Goal: Navigation & Orientation: Find specific page/section

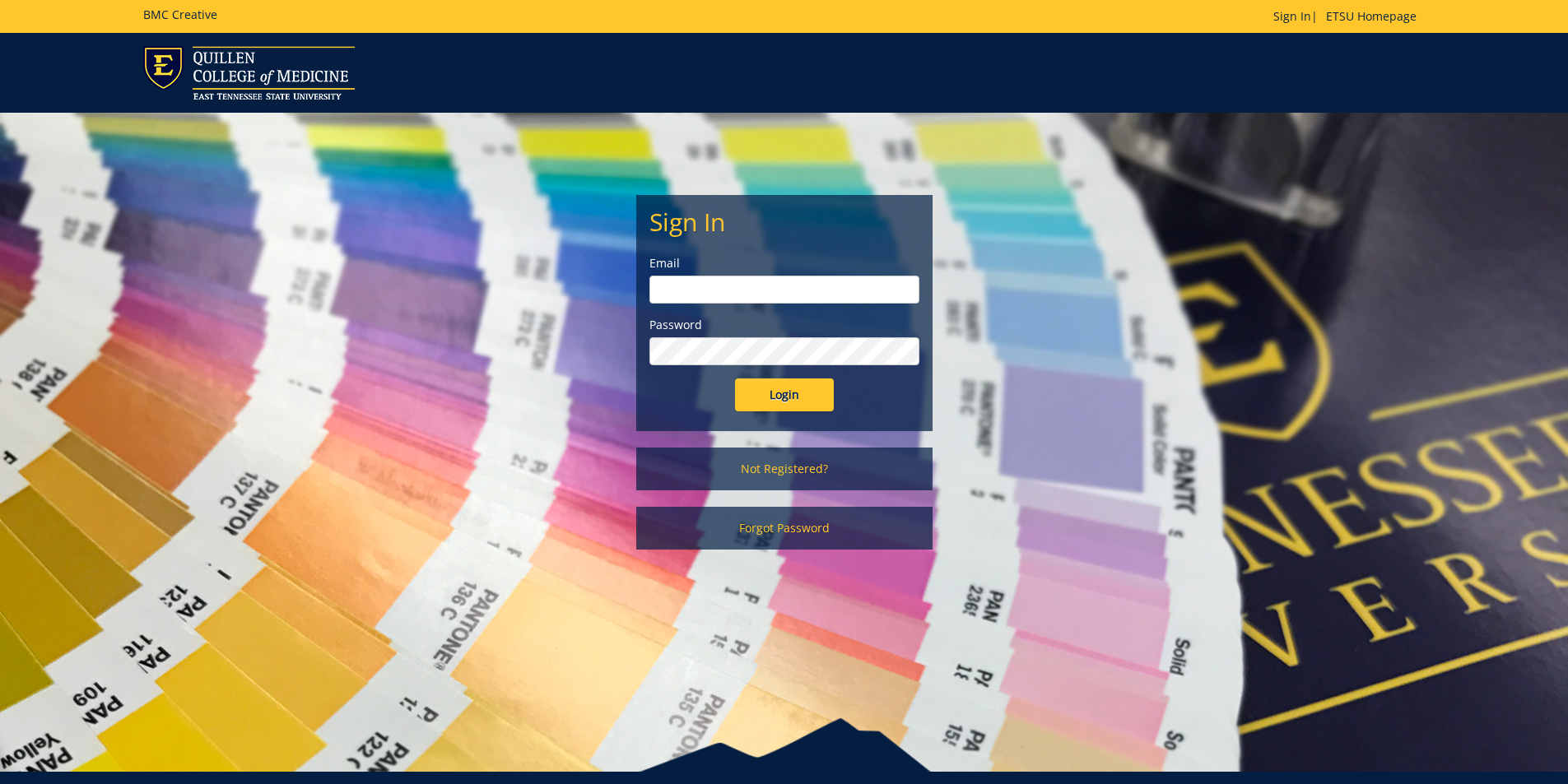
type input "[EMAIL_ADDRESS][DOMAIN_NAME]"
click at [790, 402] on input "Login" at bounding box center [784, 396] width 99 height 33
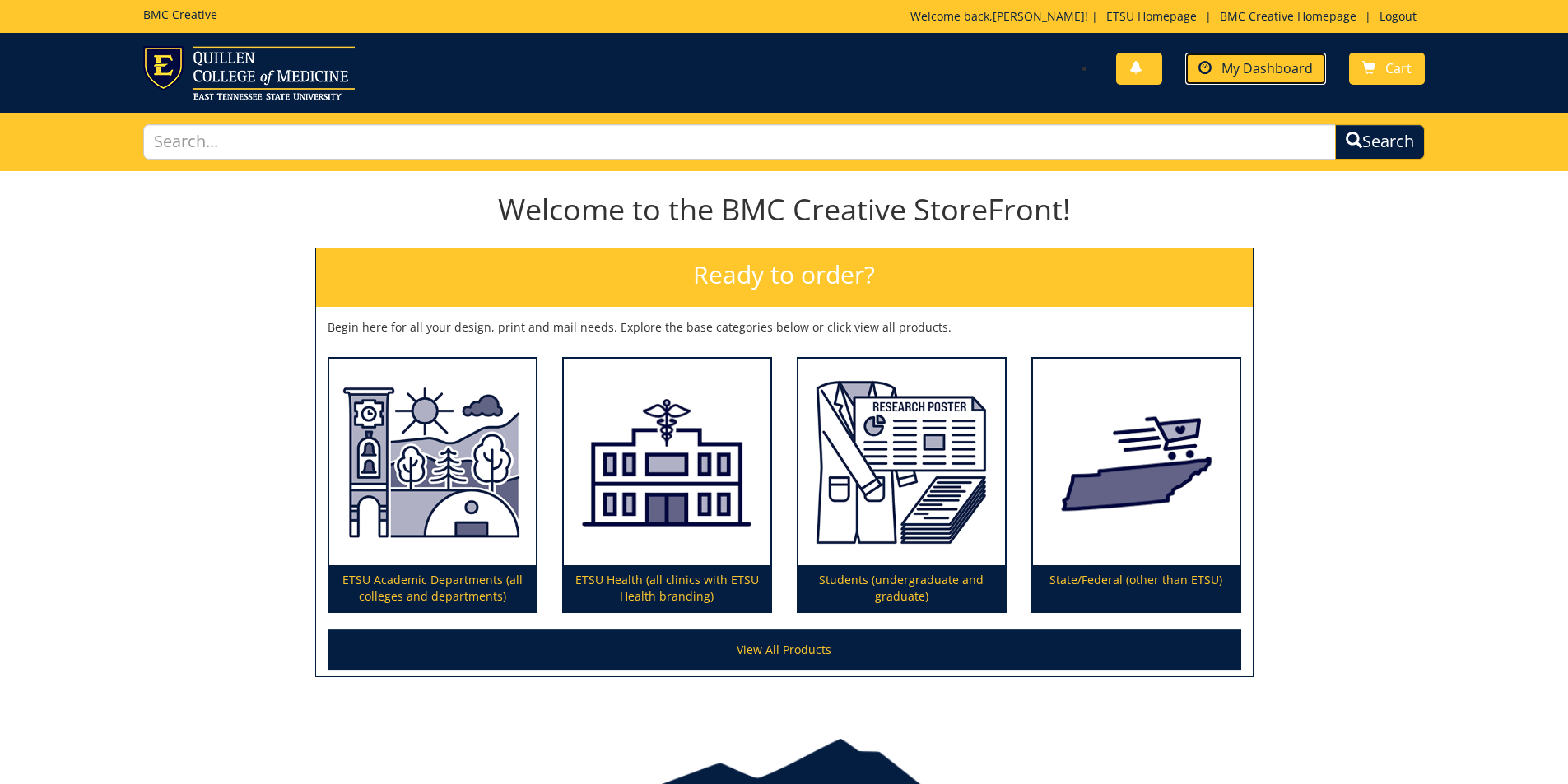
click at [1258, 69] on span "My Dashboard" at bounding box center [1267, 69] width 92 height 19
